Goal: Task Accomplishment & Management: Manage account settings

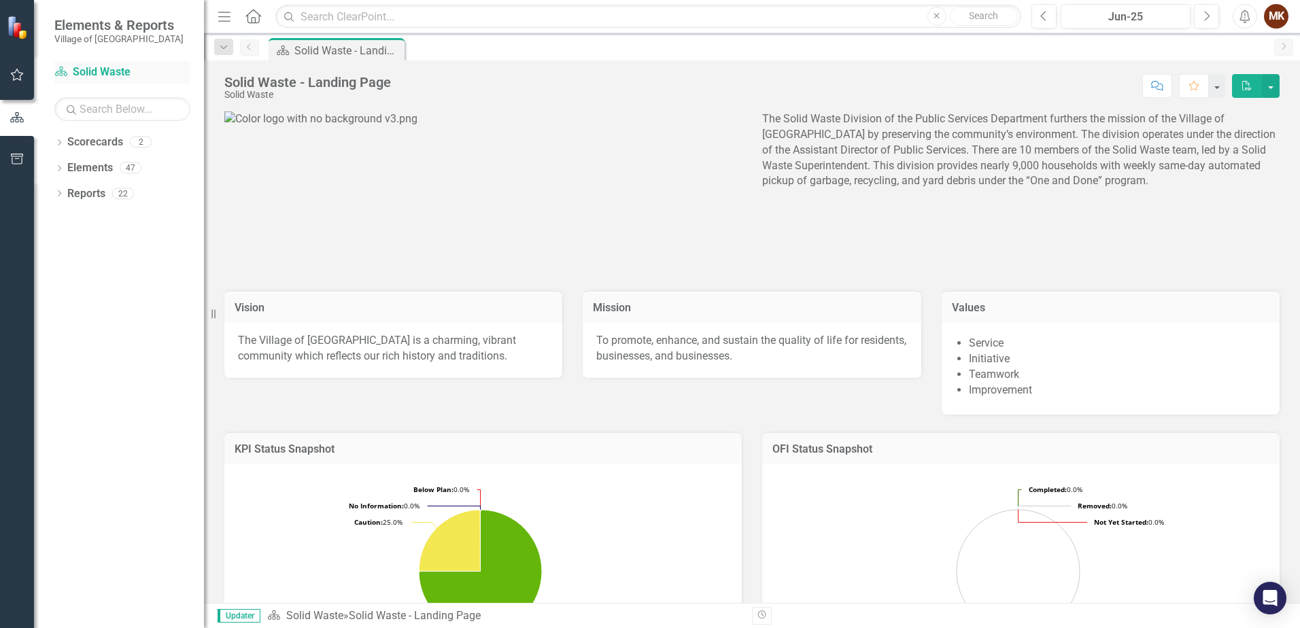
click at [86, 67] on link "Scorecard Solid Waste" at bounding box center [122, 73] width 136 height 16
click at [18, 71] on icon "button" at bounding box center [17, 74] width 14 height 11
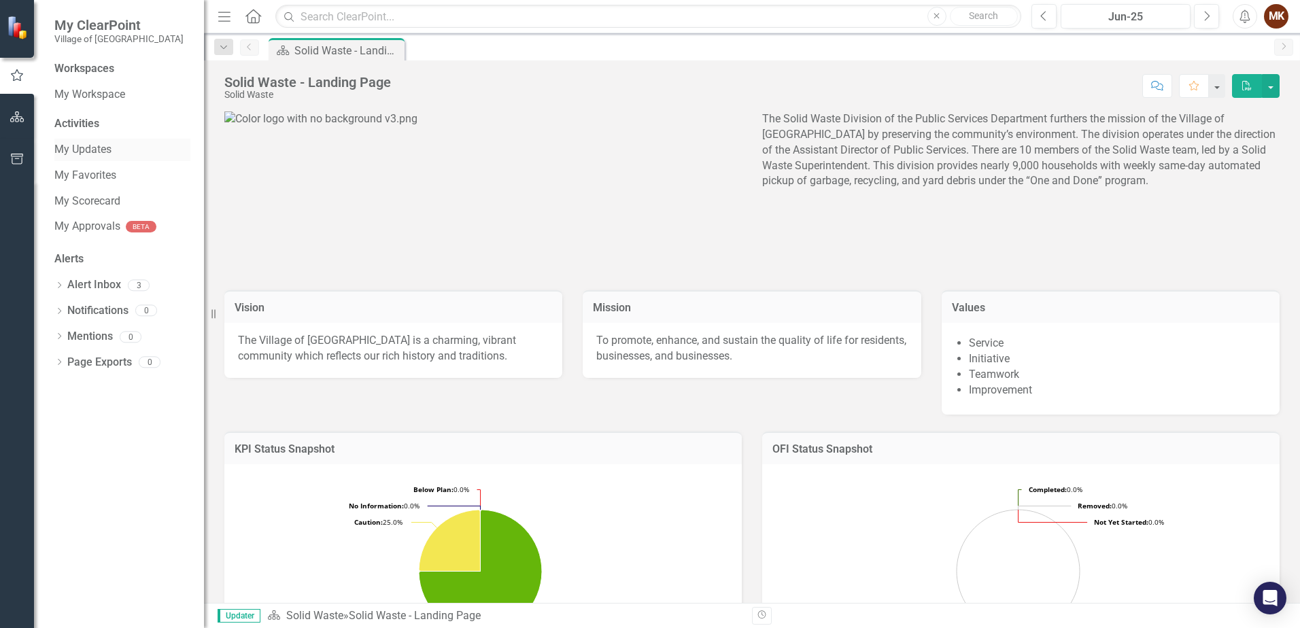
click at [85, 150] on link "My Updates" at bounding box center [122, 150] width 136 height 16
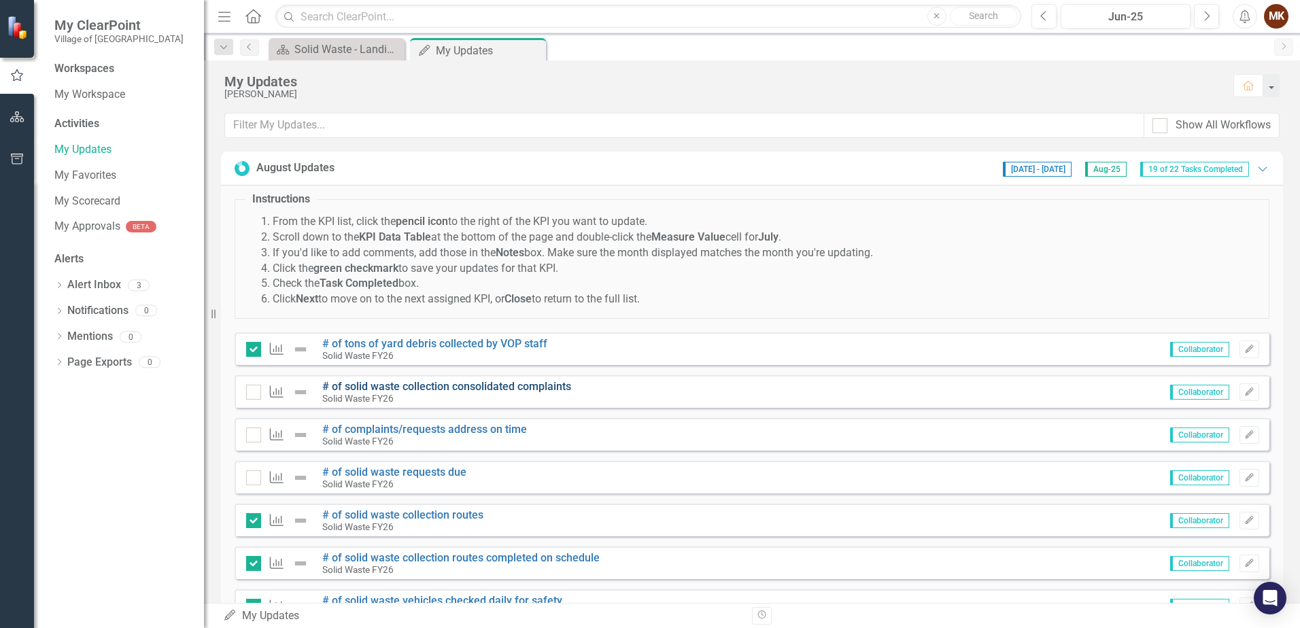
click at [378, 386] on link "# of solid waste collection consolidated complaints" at bounding box center [446, 386] width 249 height 13
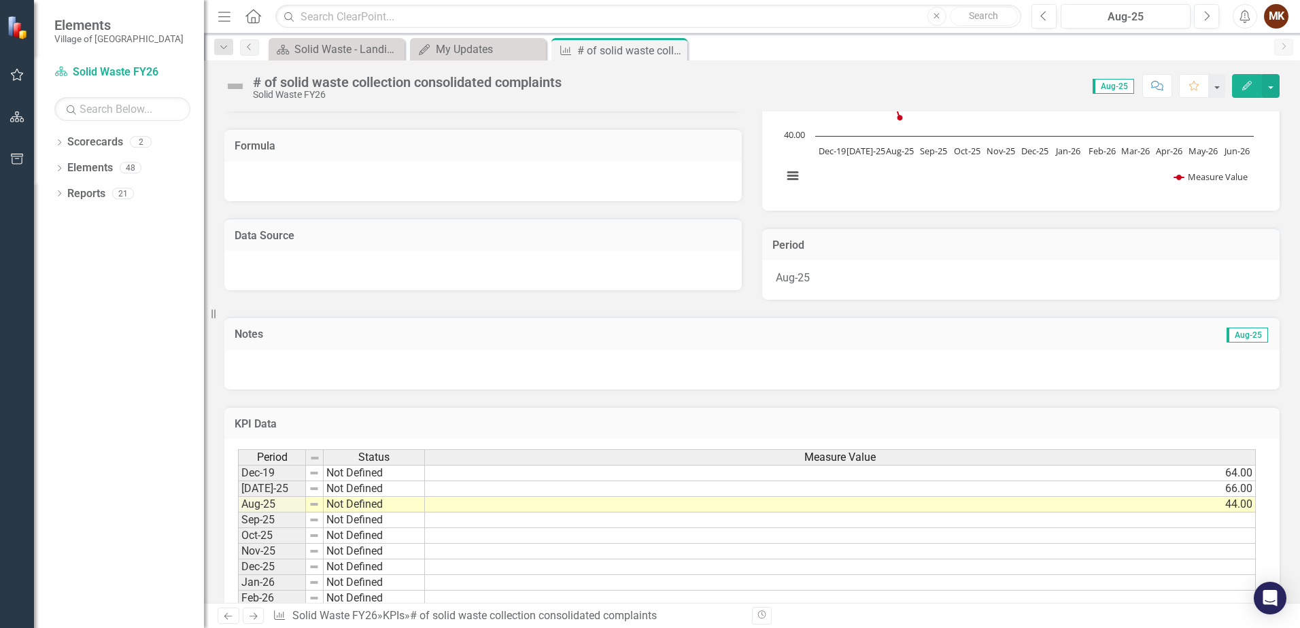
scroll to position [262, 0]
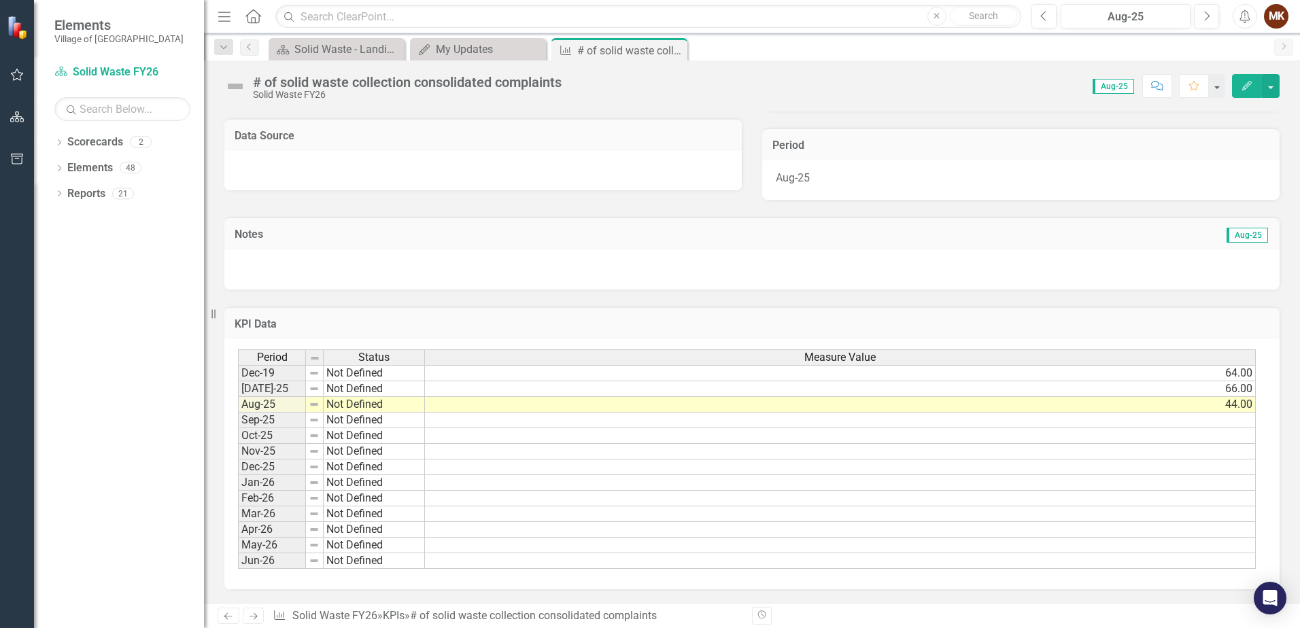
click at [297, 90] on div "Solid Waste FY26" at bounding box center [407, 95] width 309 height 10
click at [270, 83] on div "# of solid waste collection consolidated complaints" at bounding box center [407, 82] width 309 height 15
click at [250, 618] on icon "Next" at bounding box center [254, 616] width 12 height 9
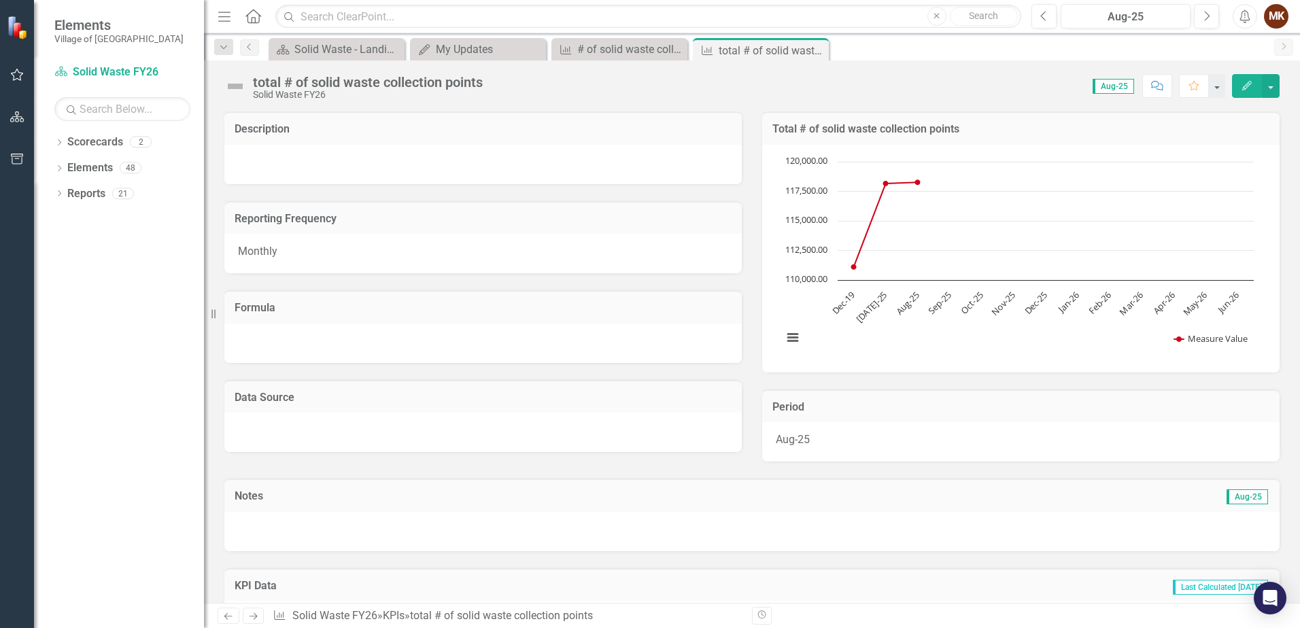
click at [226, 614] on icon "Previous" at bounding box center [228, 616] width 12 height 9
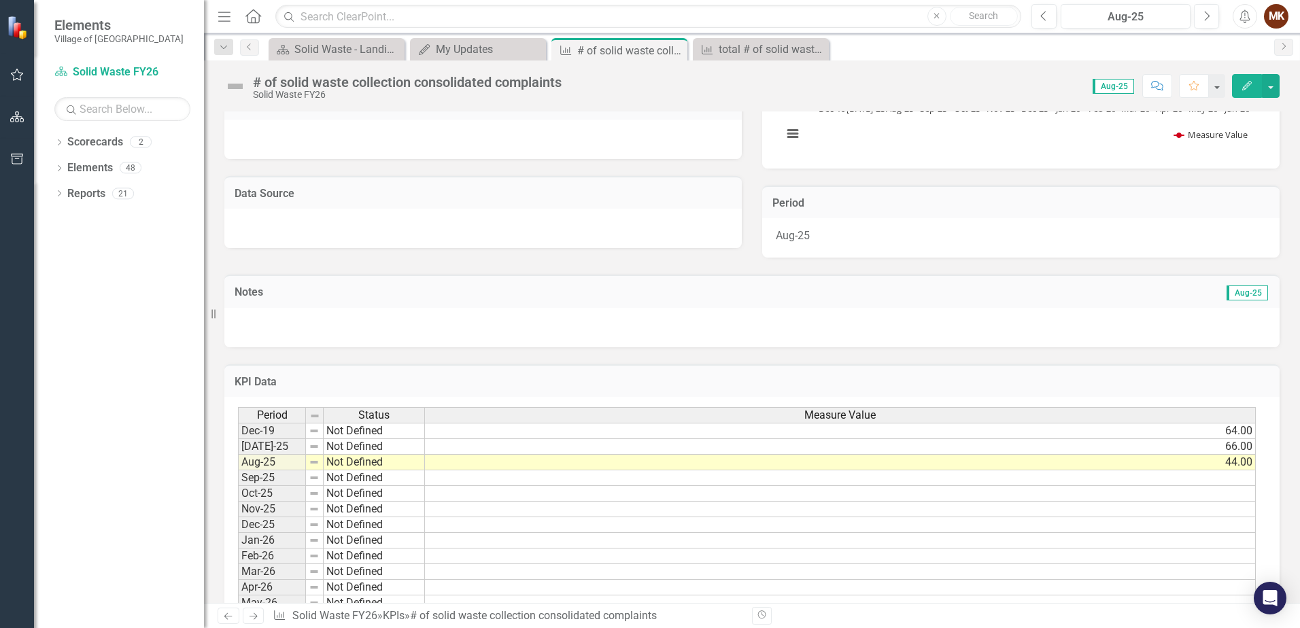
scroll to position [262, 0]
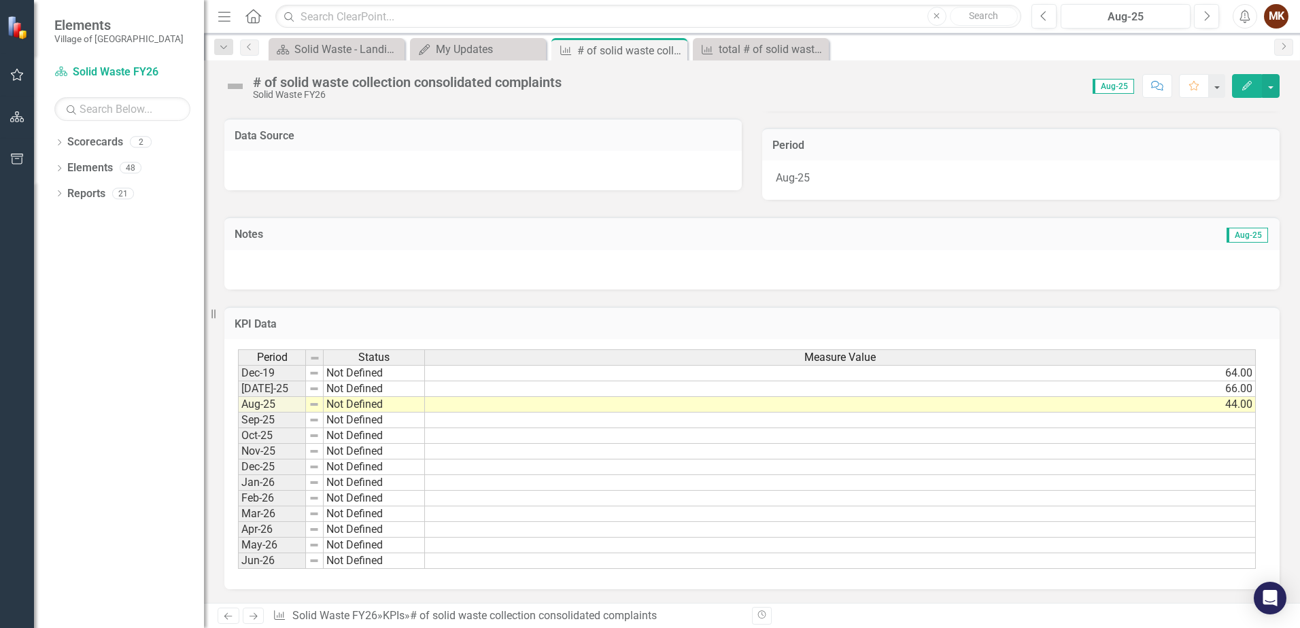
click at [492, 404] on td "44.00" at bounding box center [840, 405] width 831 height 16
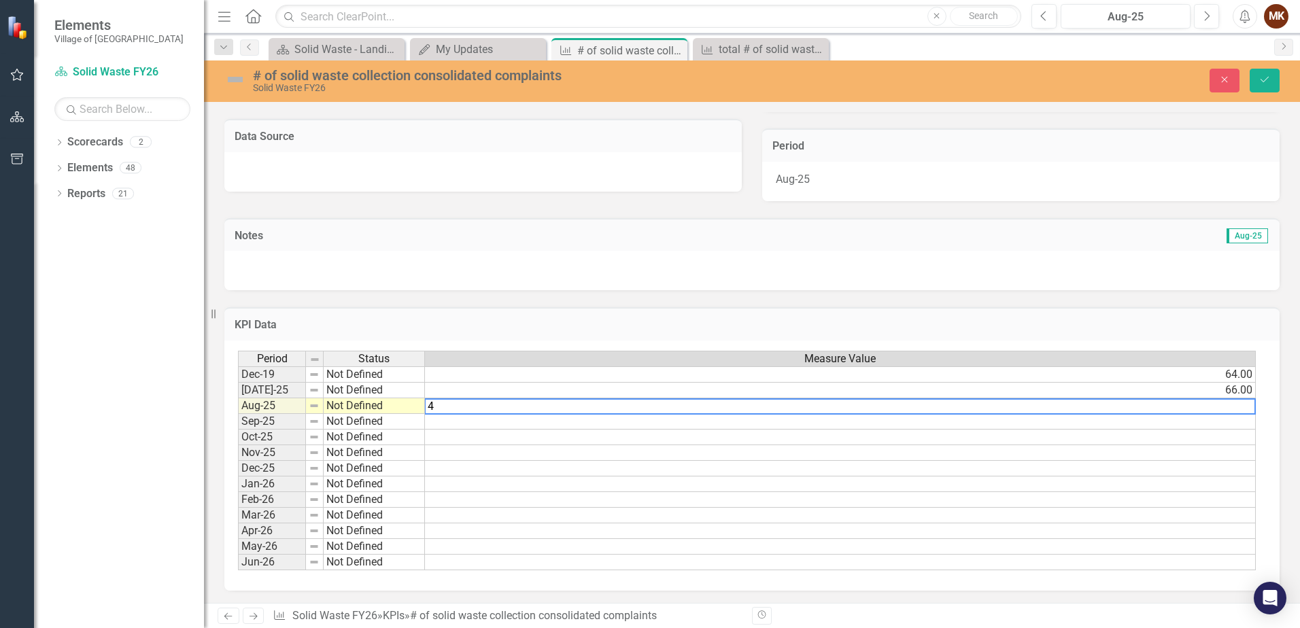
type textarea "44"
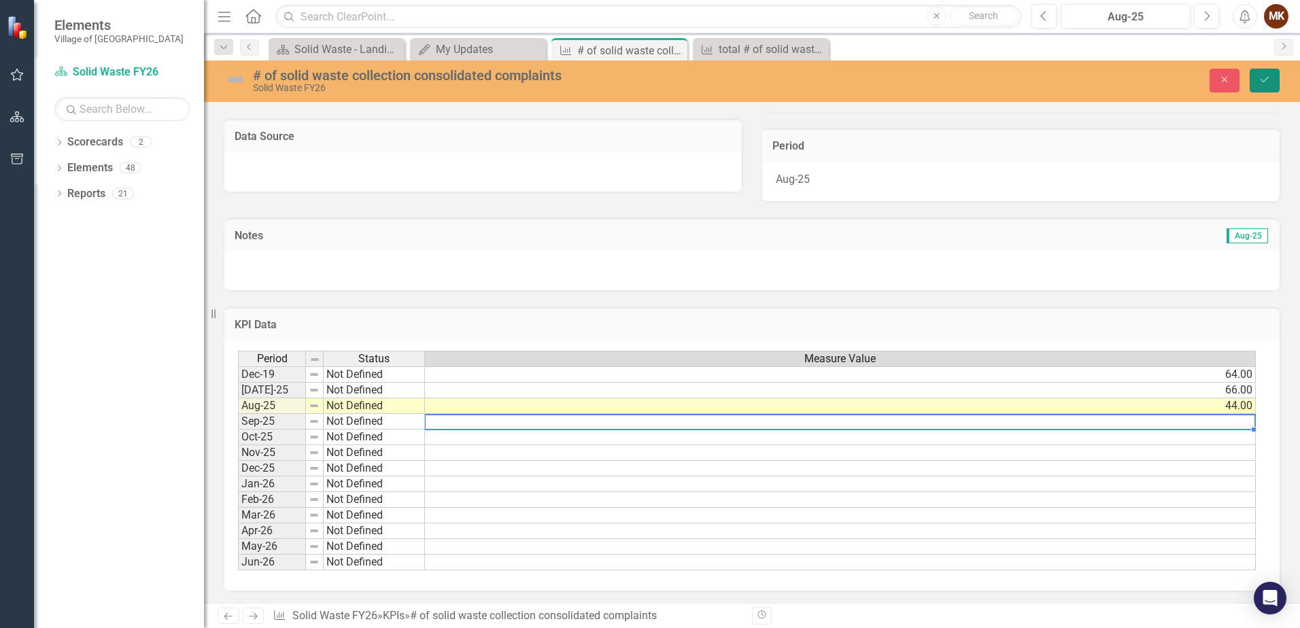
click at [1273, 77] on button "Save" at bounding box center [1265, 81] width 30 height 24
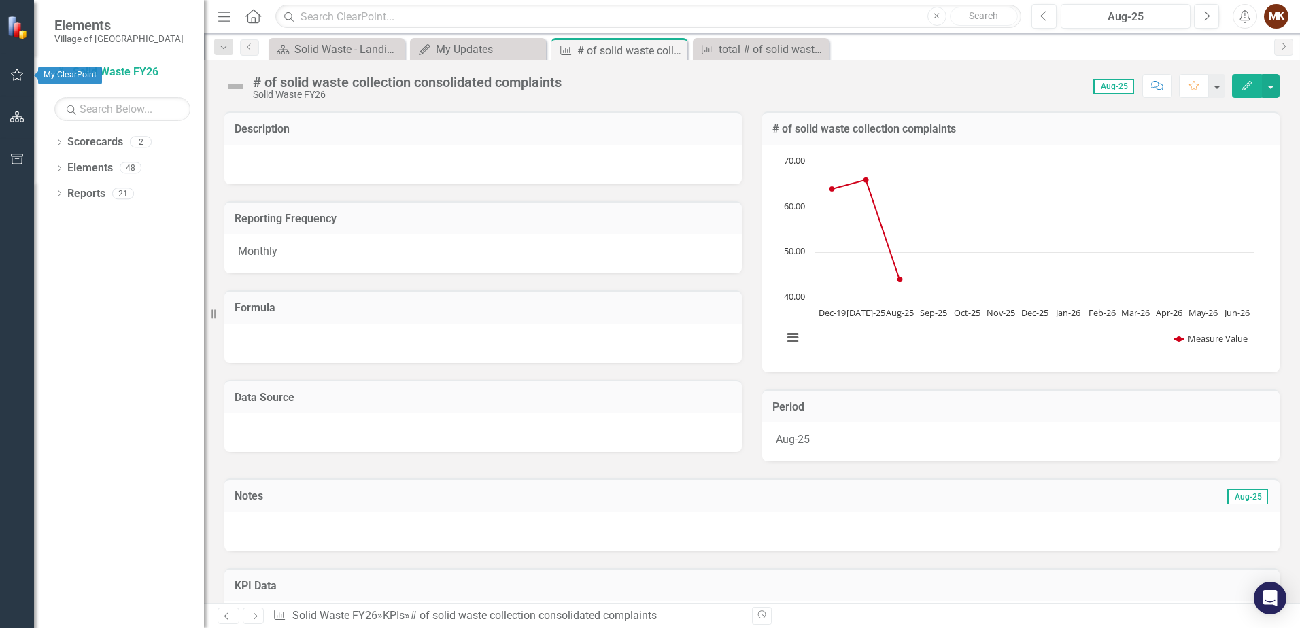
click at [24, 76] on icon "button" at bounding box center [17, 74] width 14 height 11
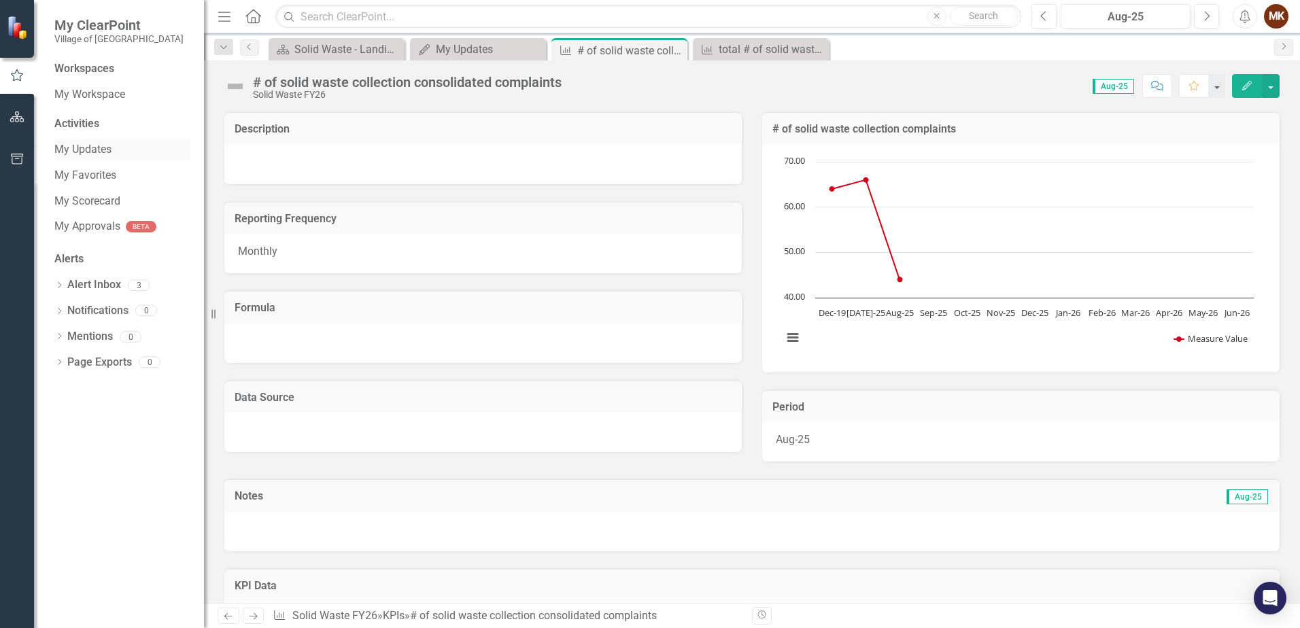
click at [83, 148] on link "My Updates" at bounding box center [122, 150] width 136 height 16
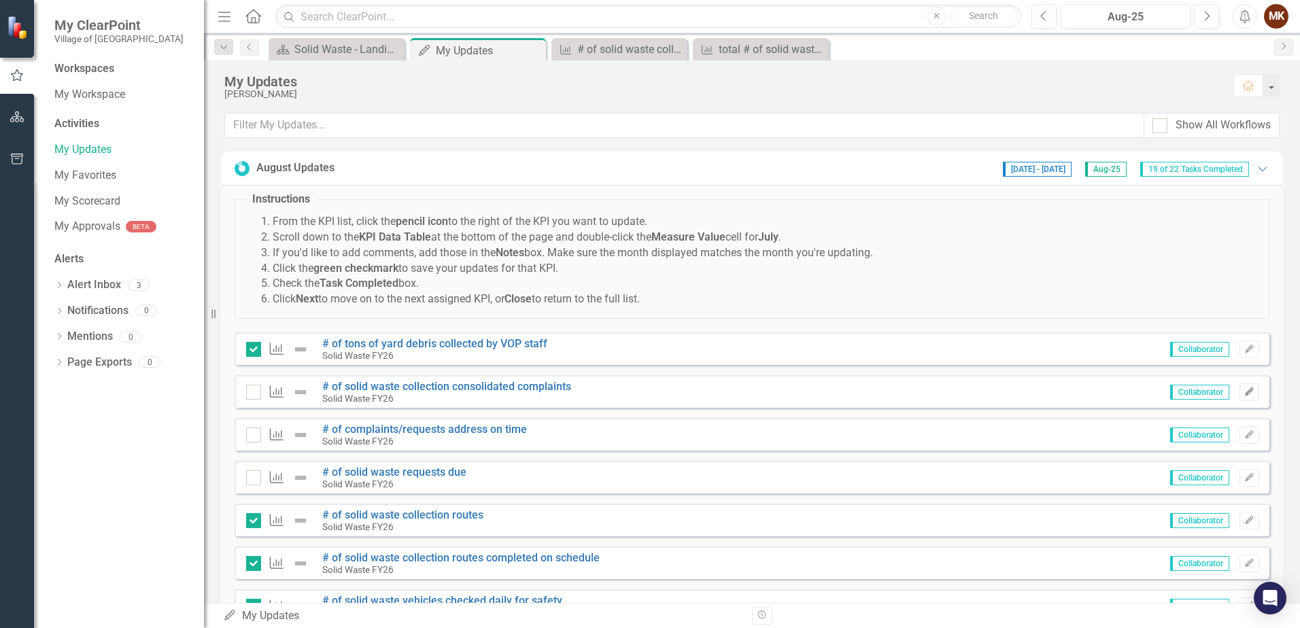
click at [1245, 392] on icon "button" at bounding box center [1249, 392] width 8 height 8
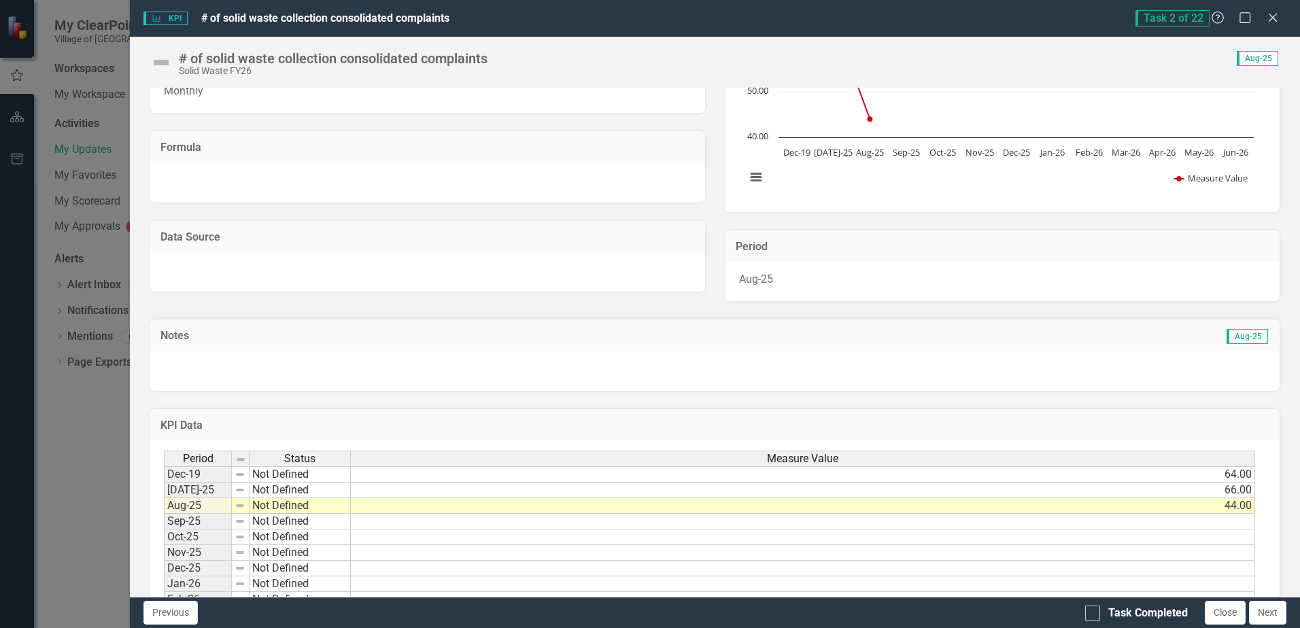
scroll to position [244, 0]
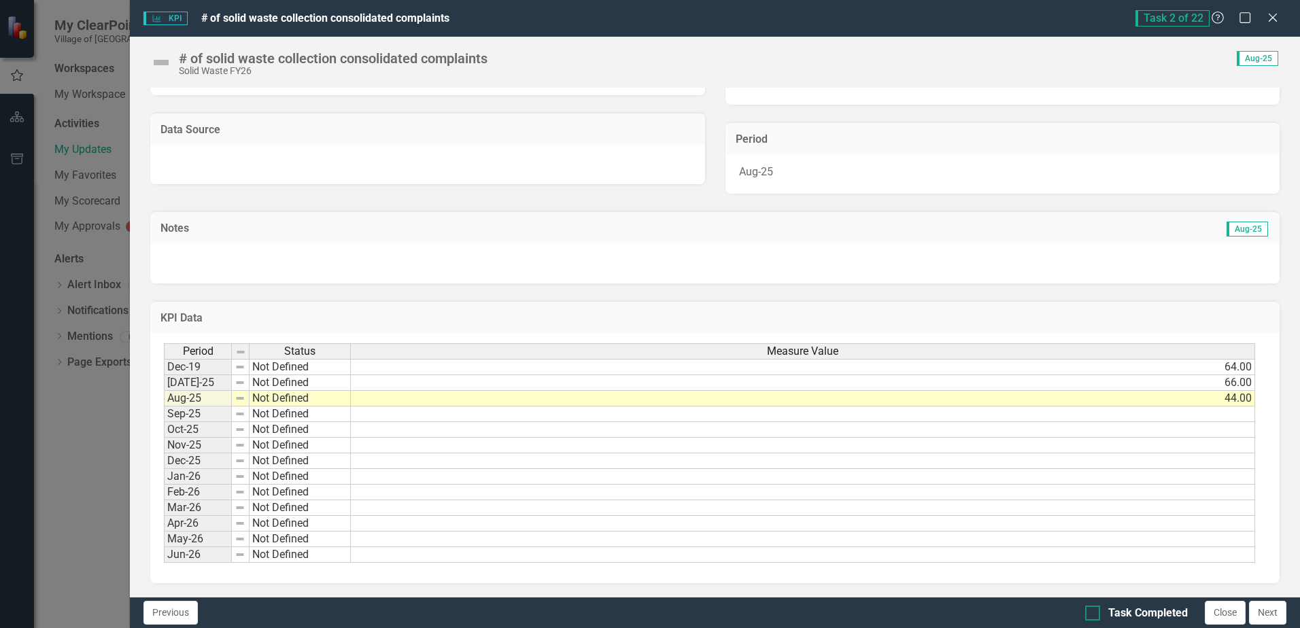
click at [1094, 611] on div at bounding box center [1093, 613] width 15 height 15
click at [1094, 611] on input "Task Completed" at bounding box center [1090, 610] width 9 height 9
checkbox input "true"
click at [1261, 612] on button "Next" at bounding box center [1267, 613] width 37 height 24
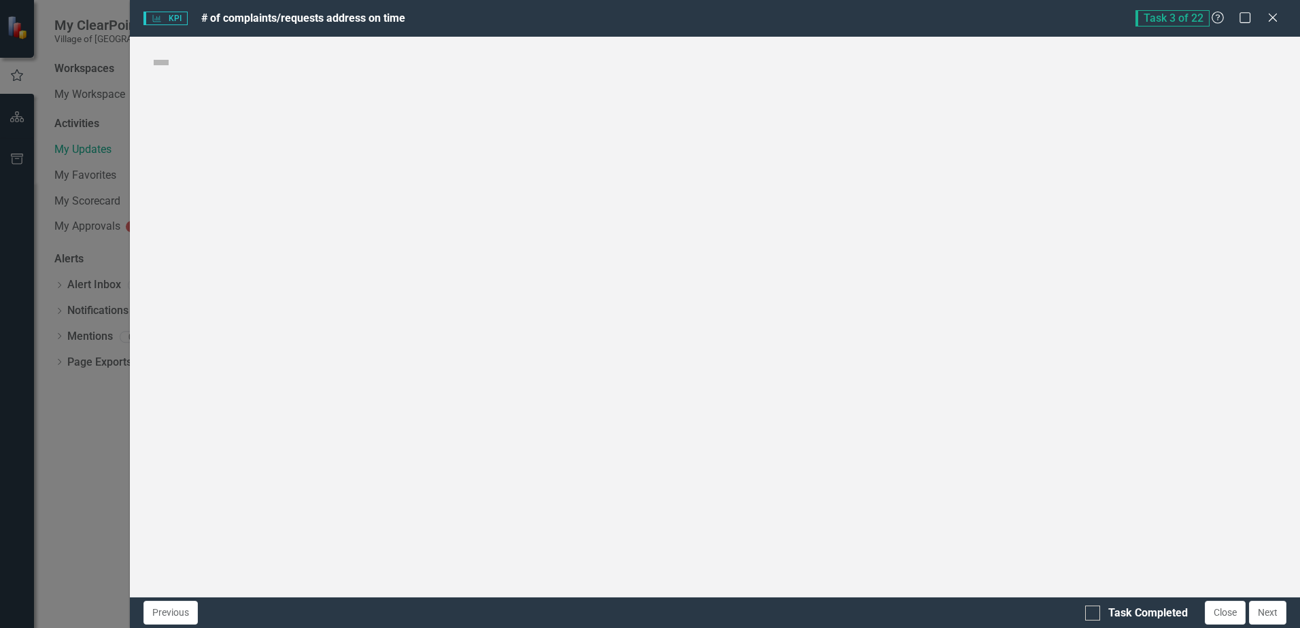
checkbox input "true"
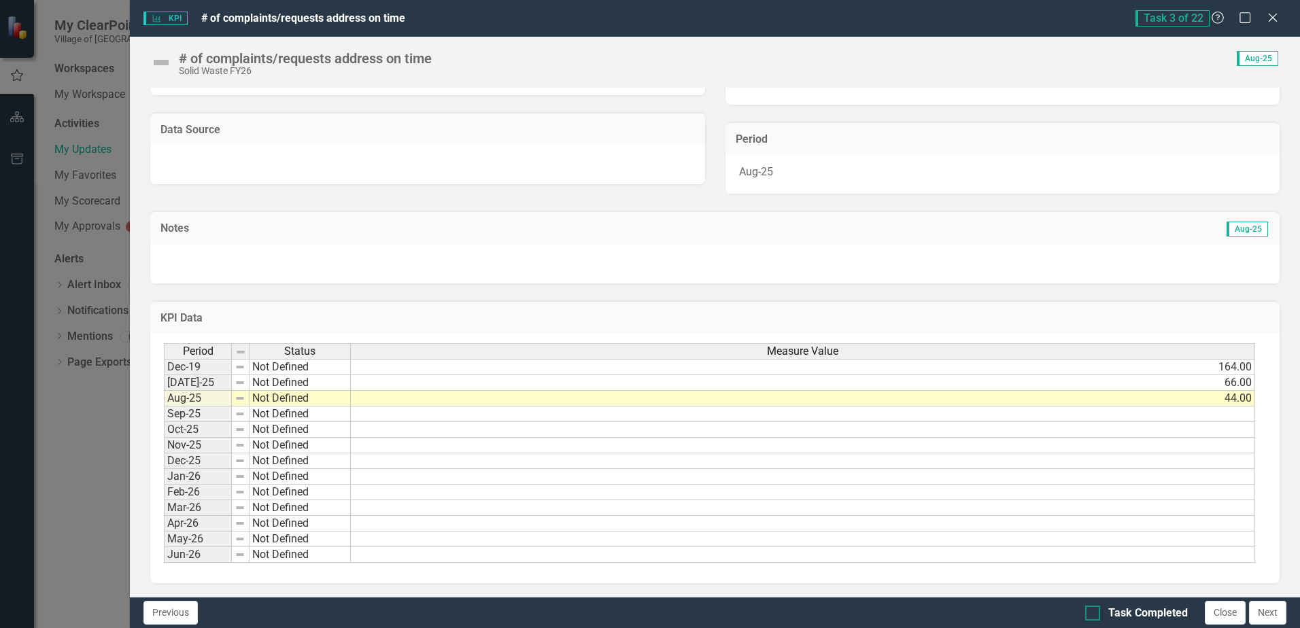
click at [1092, 613] on input "Task Completed" at bounding box center [1090, 610] width 9 height 9
checkbox input "true"
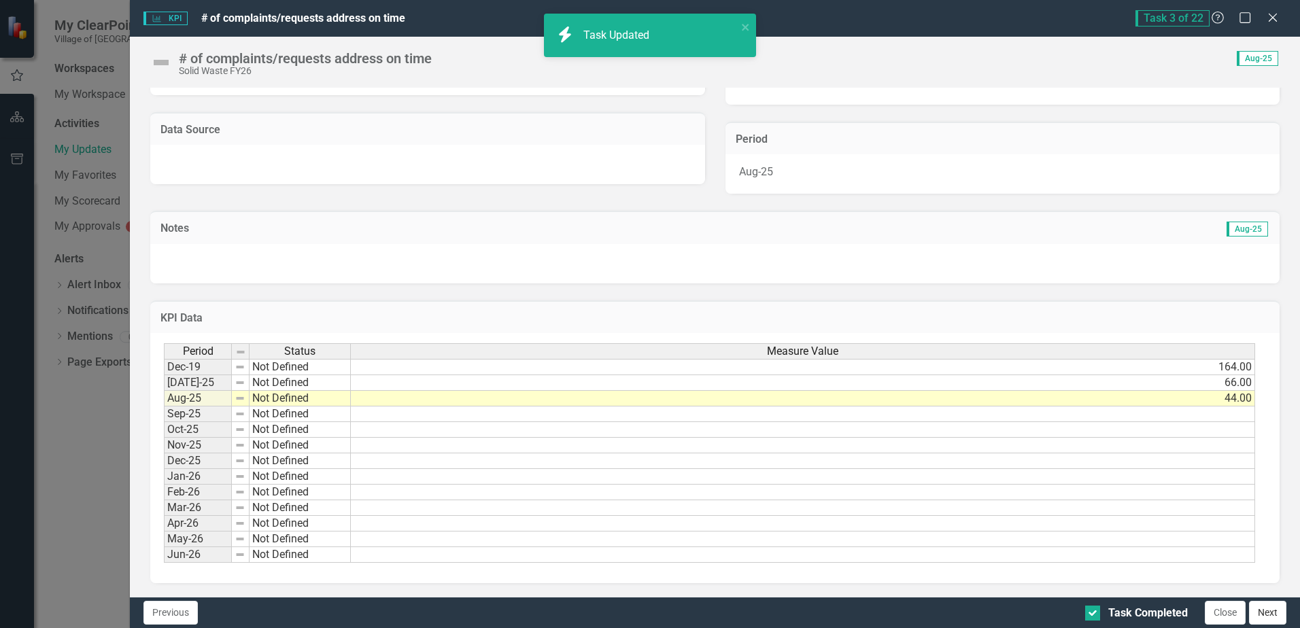
click at [1262, 612] on button "Next" at bounding box center [1267, 613] width 37 height 24
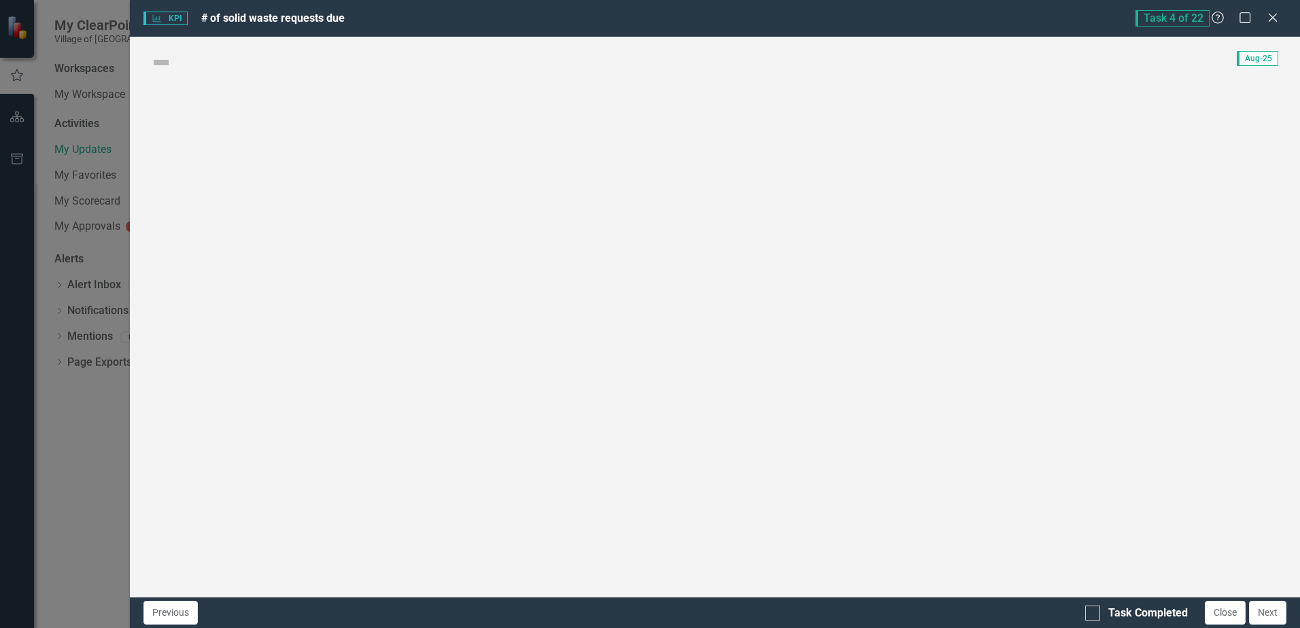
checkbox input "true"
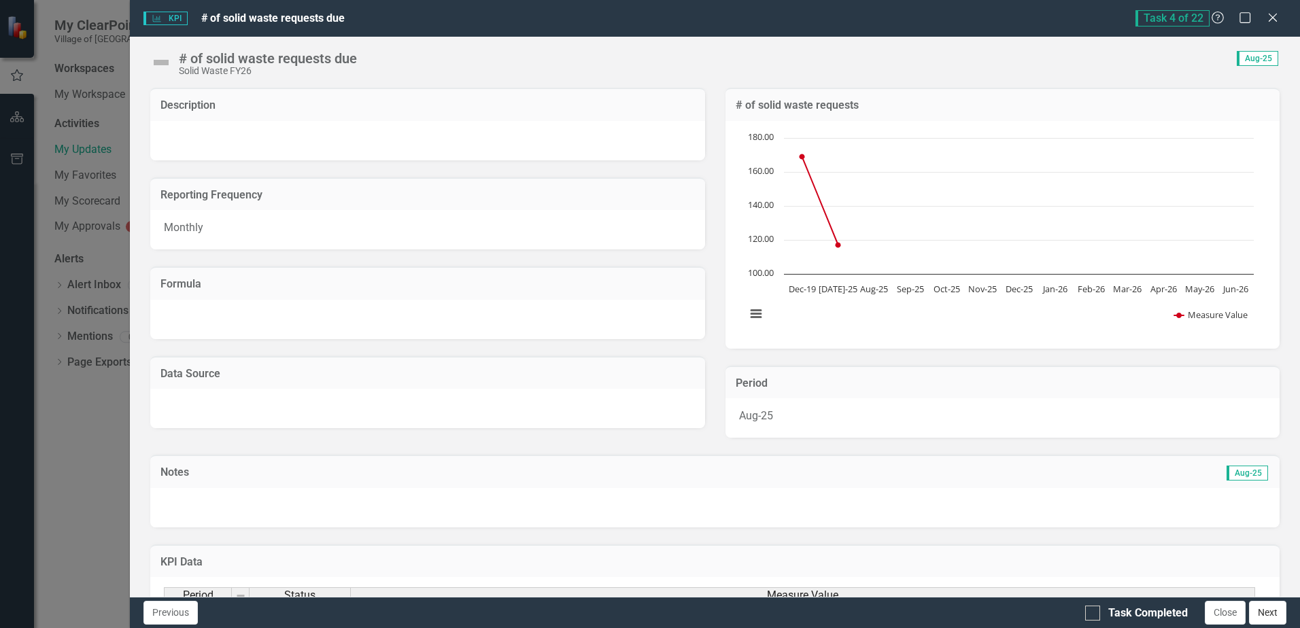
click at [1266, 616] on button "Next" at bounding box center [1267, 613] width 37 height 24
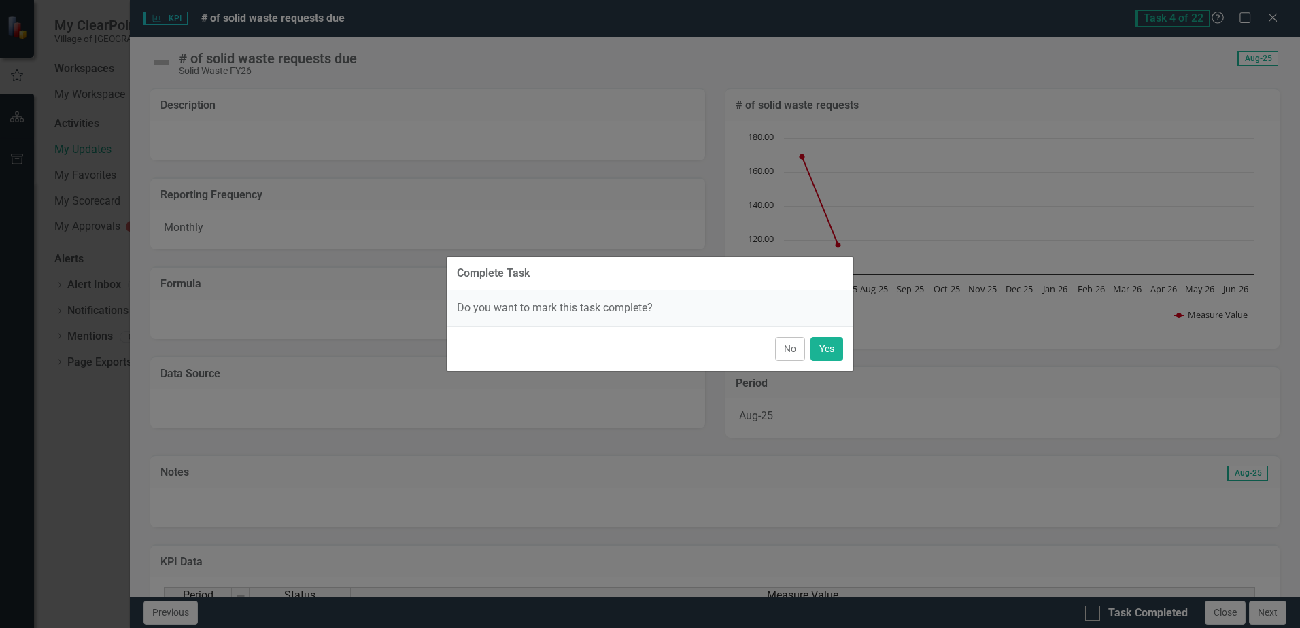
click at [787, 344] on button "No" at bounding box center [790, 349] width 30 height 24
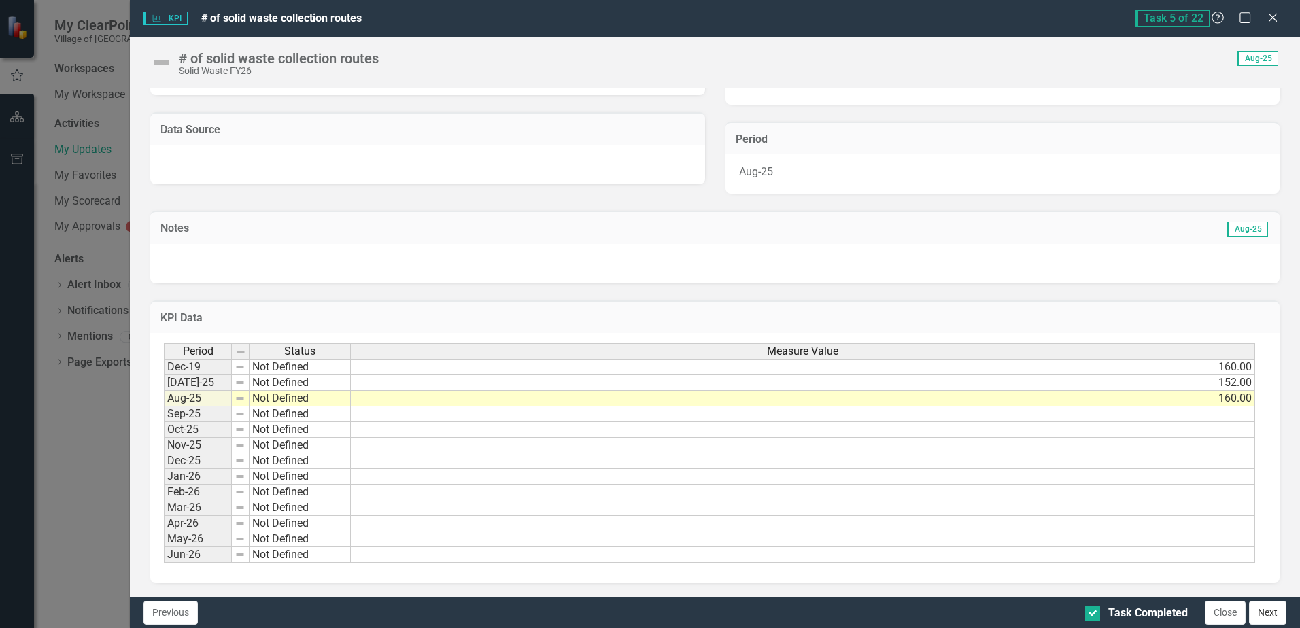
click at [1272, 613] on button "Next" at bounding box center [1267, 613] width 37 height 24
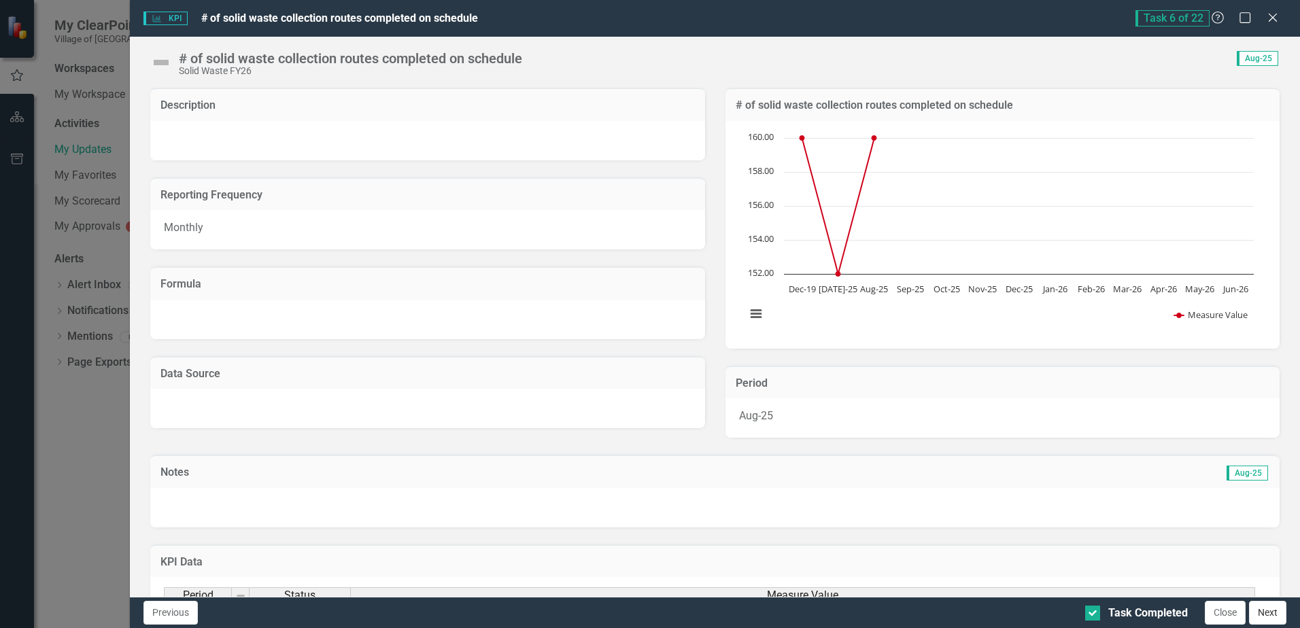
click at [1263, 612] on button "Next" at bounding box center [1267, 613] width 37 height 24
click at [1265, 611] on button "Next" at bounding box center [1267, 613] width 37 height 24
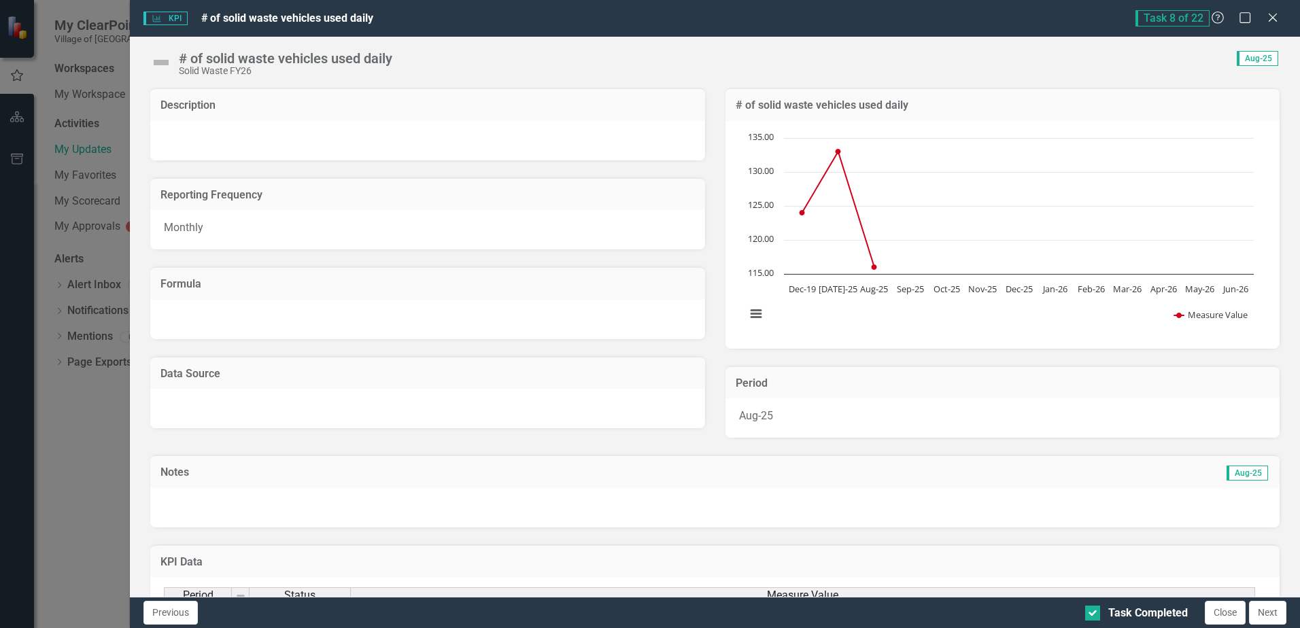
click at [1264, 611] on button "Next" at bounding box center [1267, 613] width 37 height 24
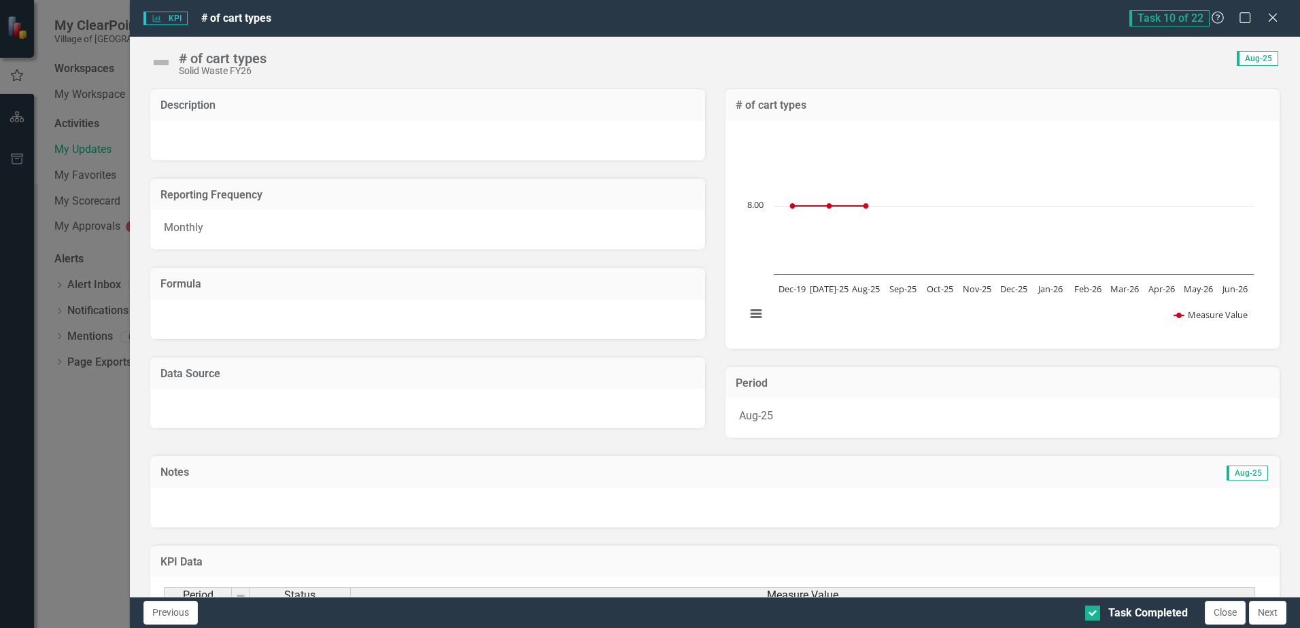
click at [1264, 611] on button "Next" at bounding box center [1267, 613] width 37 height 24
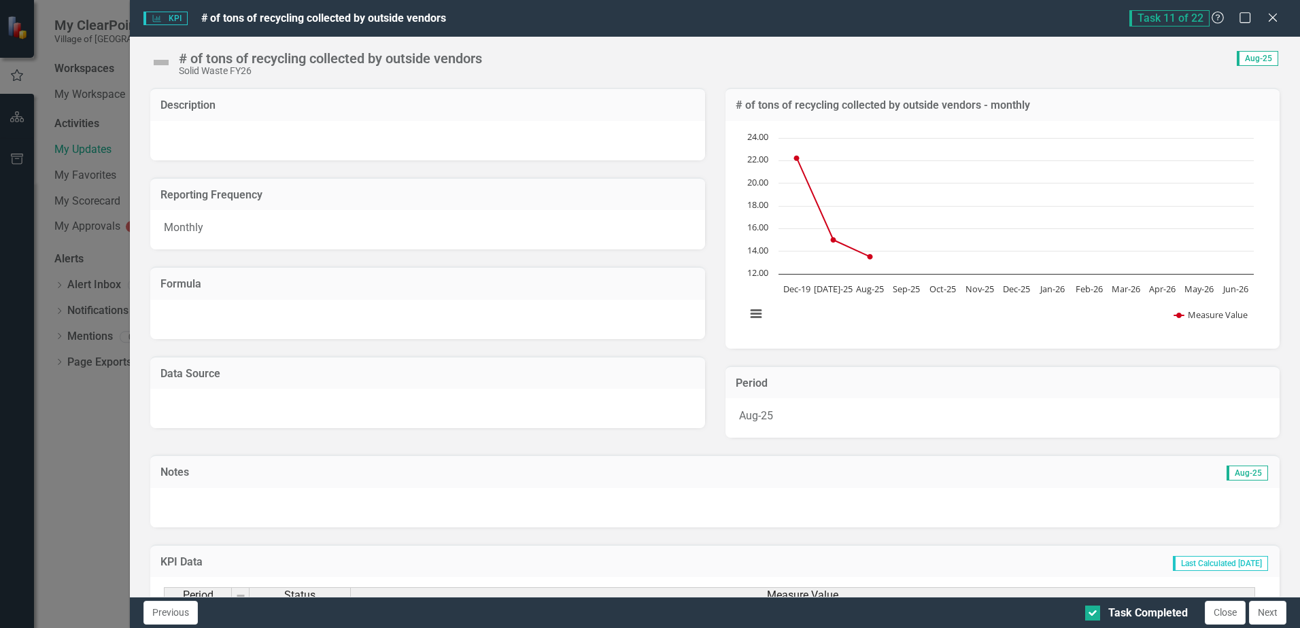
click at [1264, 611] on button "Next" at bounding box center [1267, 613] width 37 height 24
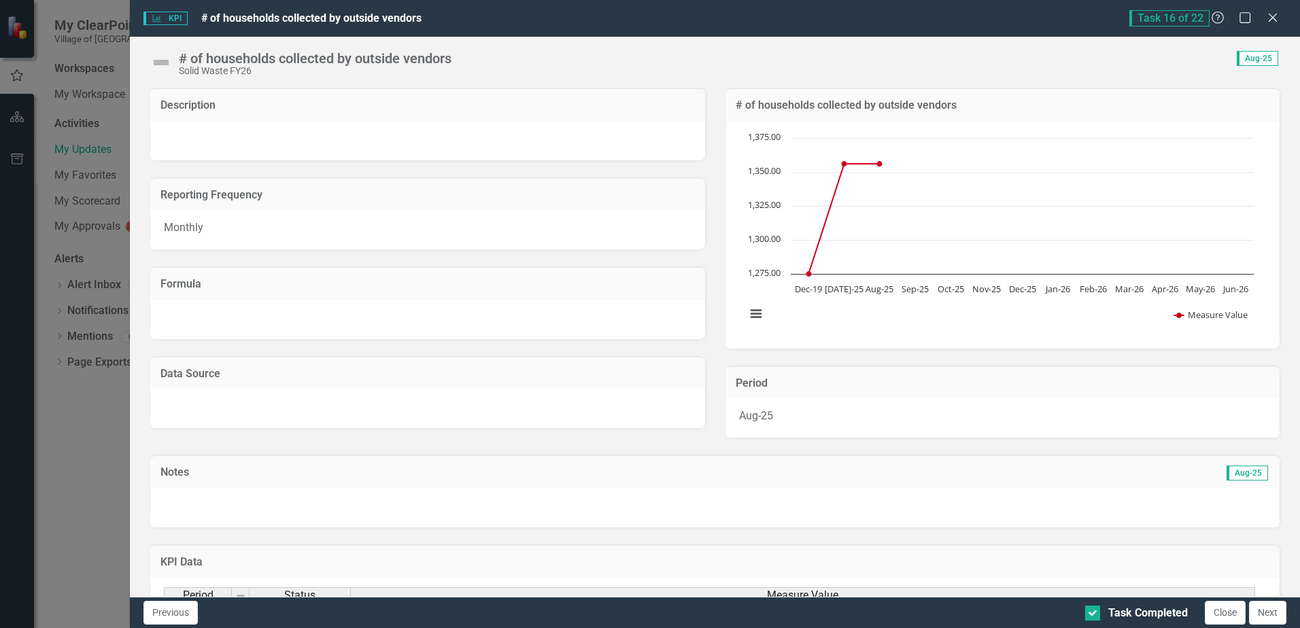
click at [1264, 611] on button "Next" at bounding box center [1267, 613] width 37 height 24
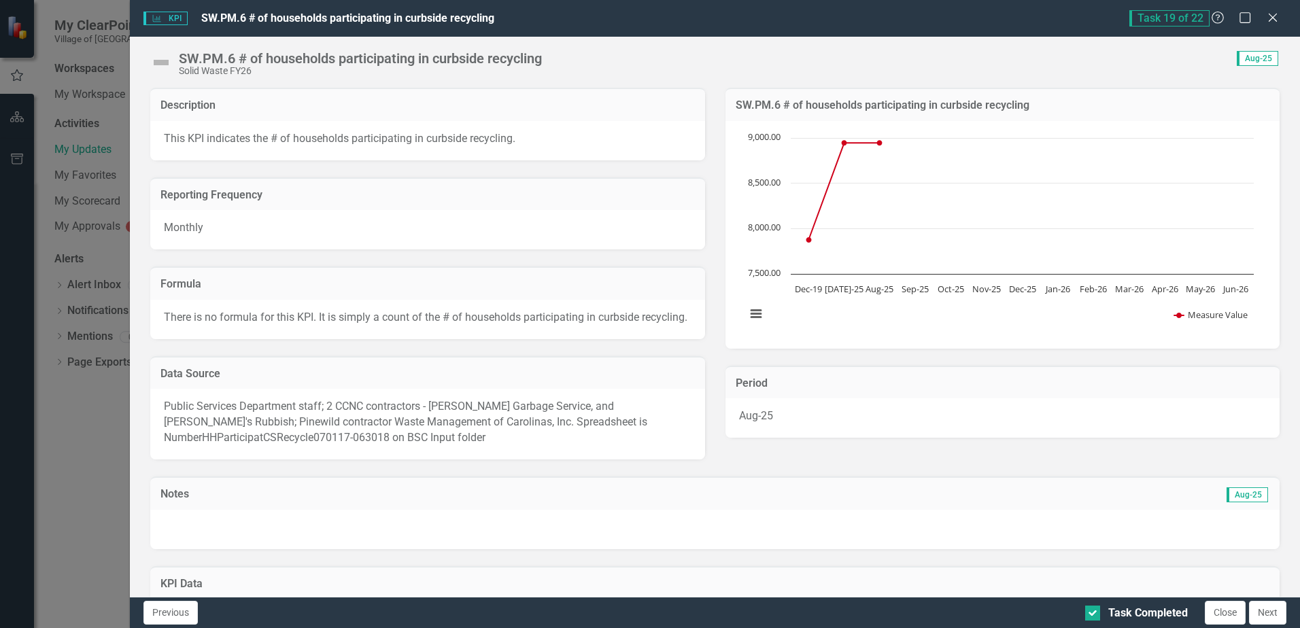
click at [1264, 611] on button "Next" at bounding box center [1267, 613] width 37 height 24
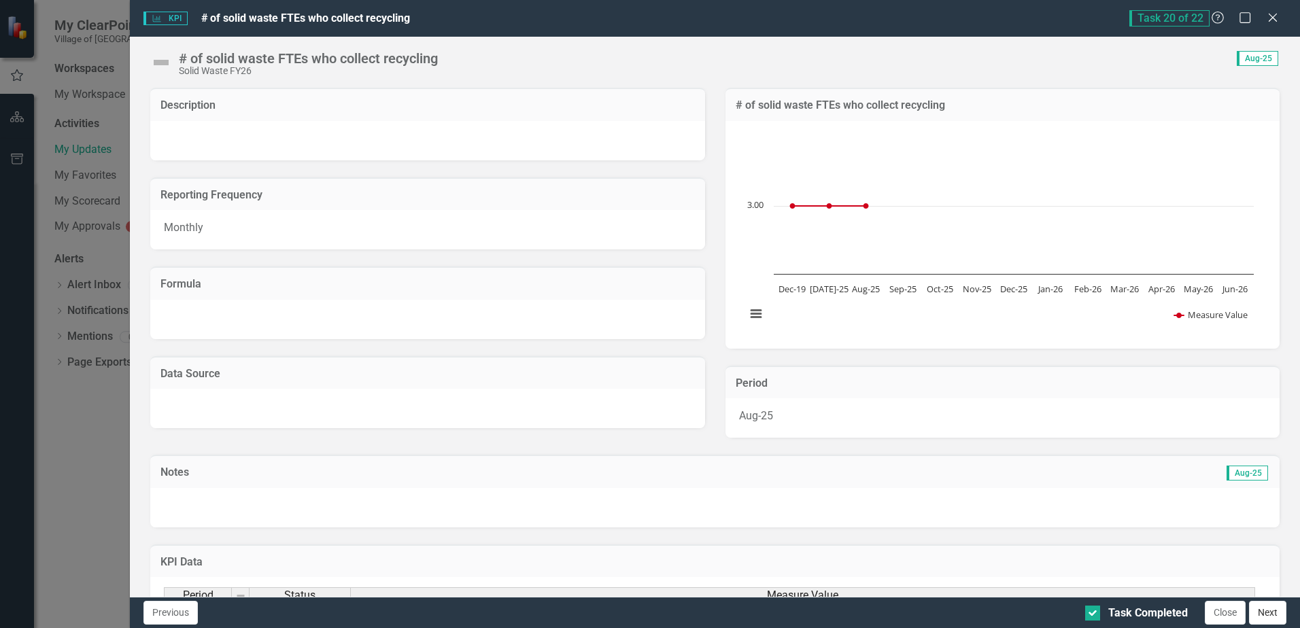
click at [1269, 611] on button "Next" at bounding box center [1267, 613] width 37 height 24
click at [1268, 611] on button "Next" at bounding box center [1267, 613] width 37 height 24
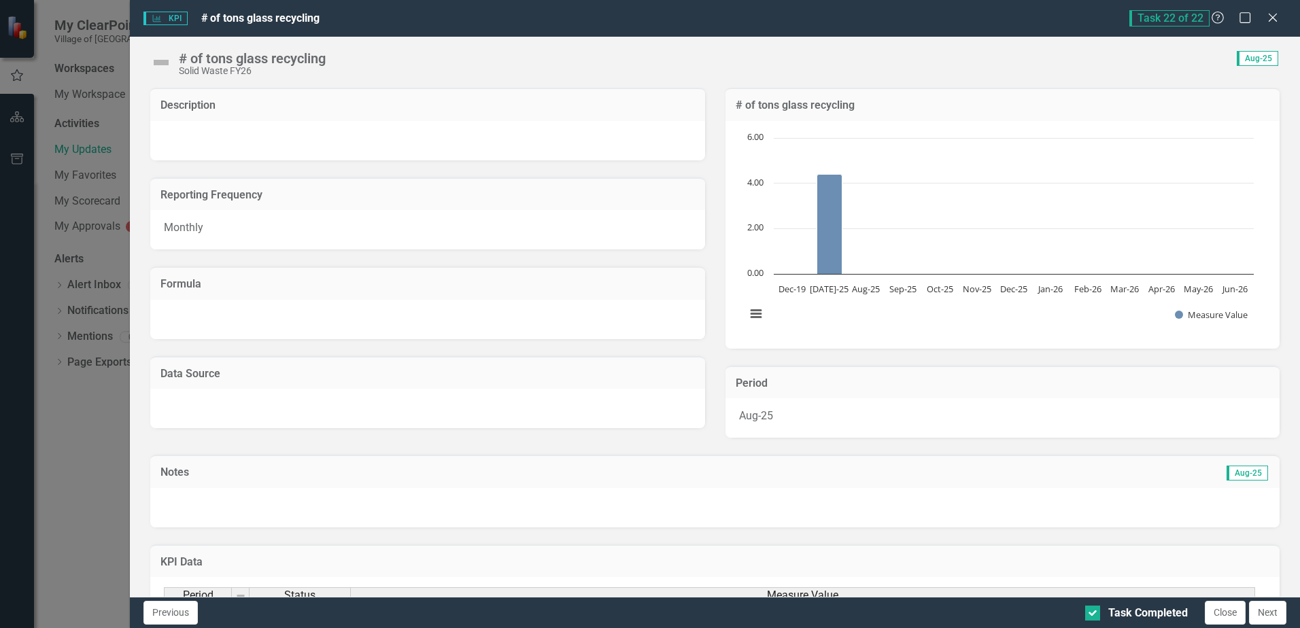
click at [1268, 611] on button "Next" at bounding box center [1267, 613] width 37 height 24
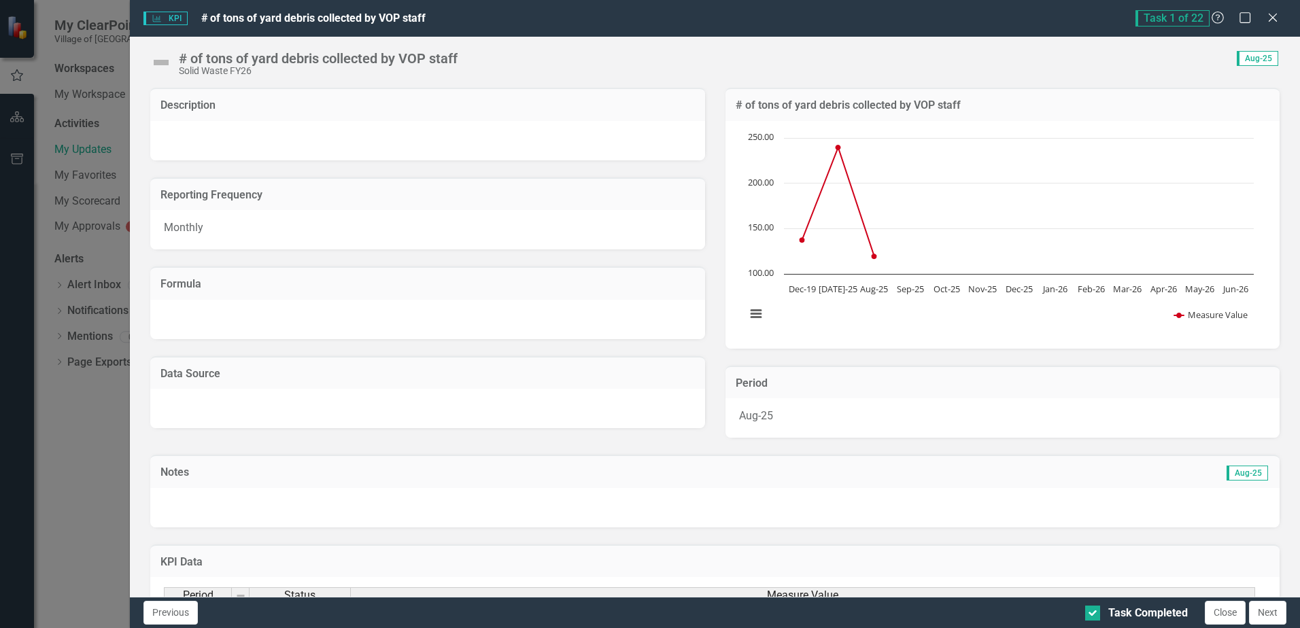
click at [1268, 611] on button "Next" at bounding box center [1267, 613] width 37 height 24
